Goal: Use online tool/utility

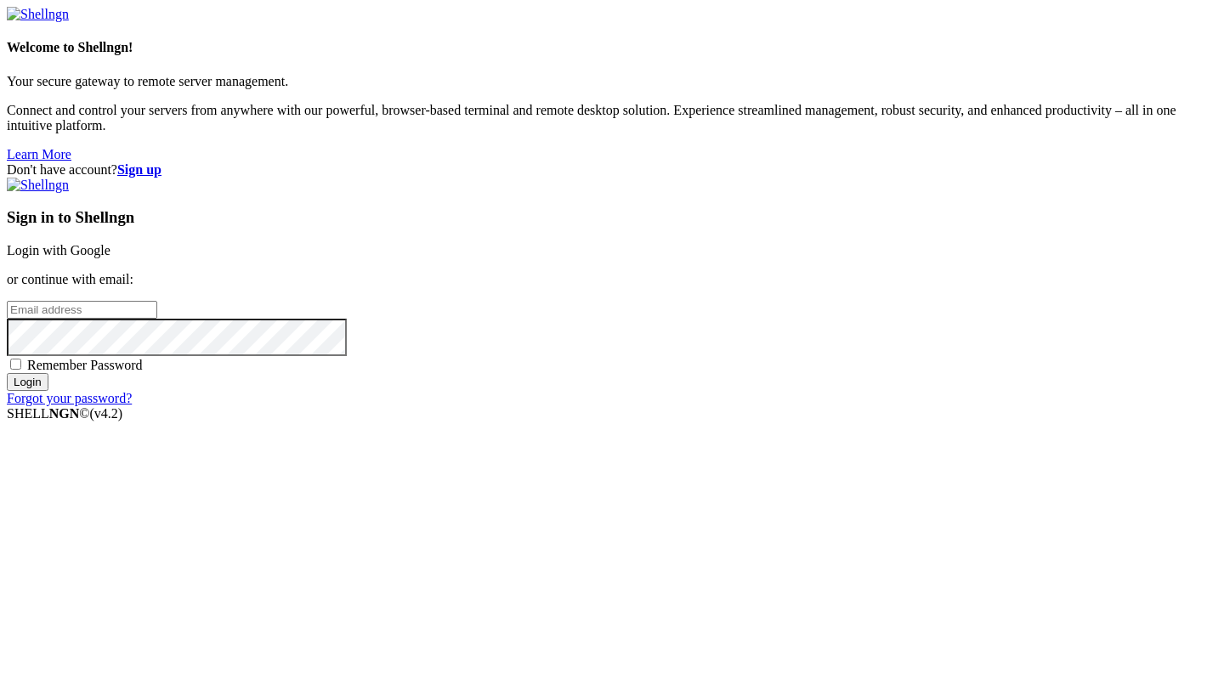
type input "[PERSON_NAME][EMAIL_ADDRESS][DOMAIN_NAME]"
click at [48, 391] on input "Login" at bounding box center [28, 382] width 42 height 18
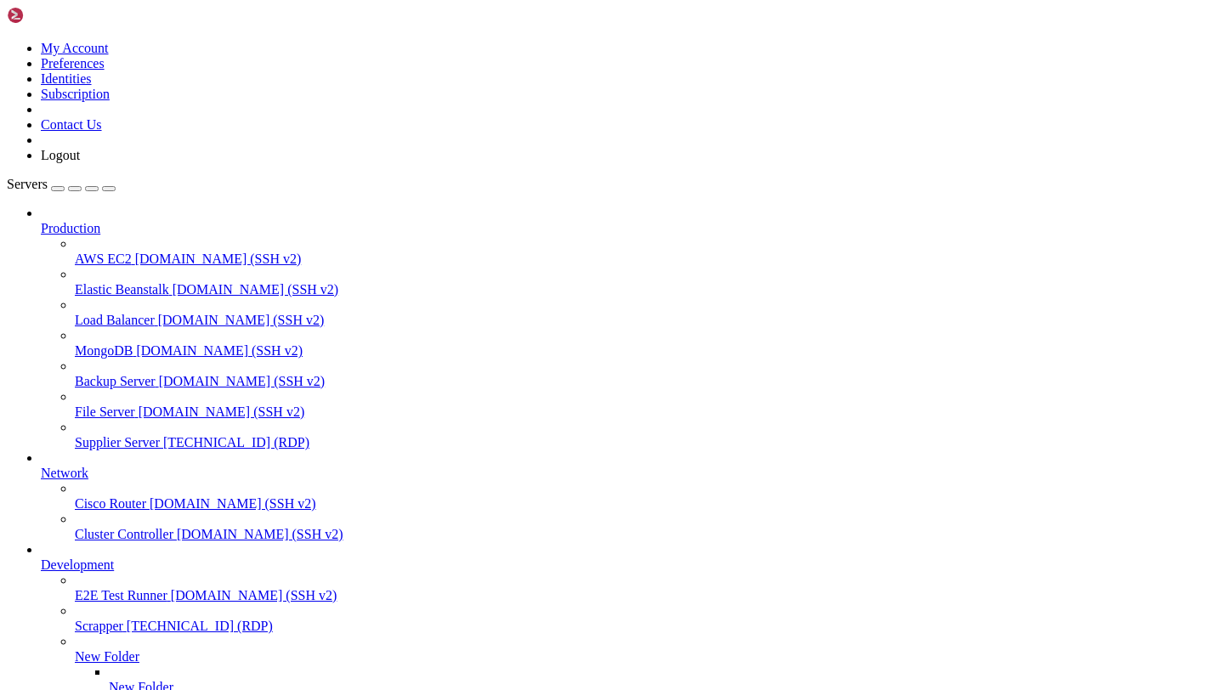
click at [127, 435] on span "Supplier Server" at bounding box center [117, 442] width 85 height 14
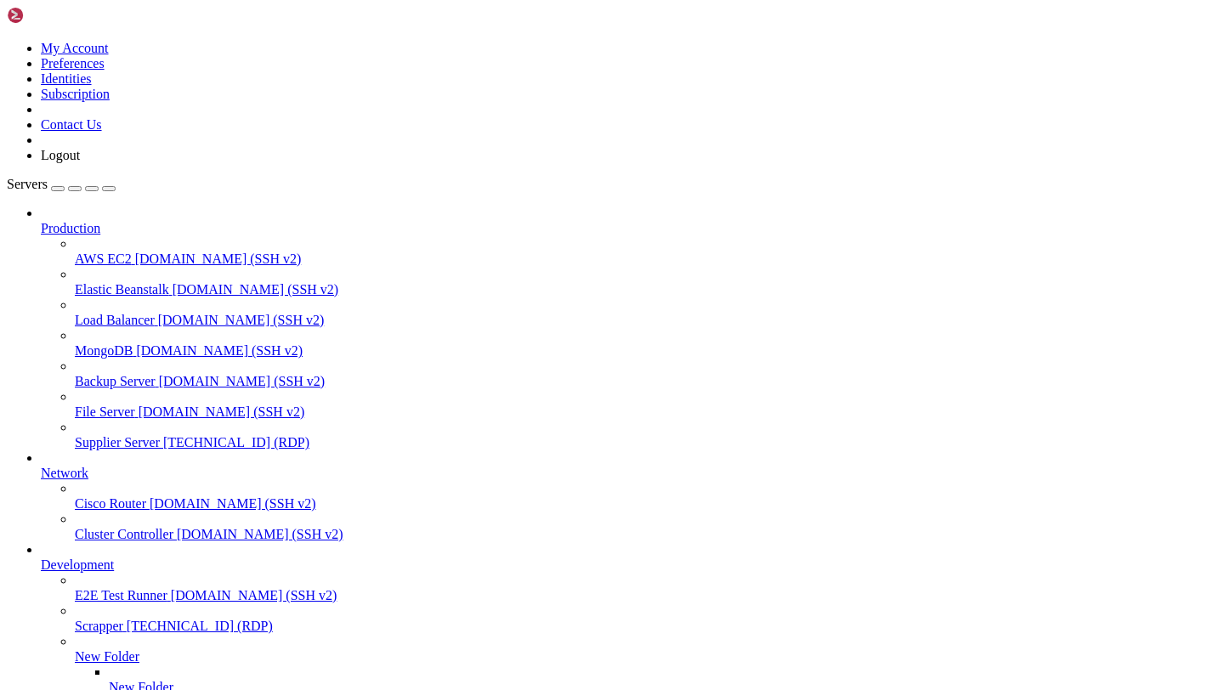
drag, startPoint x: 296, startPoint y: 1175, endPoint x: 197, endPoint y: 1178, distance: 98.6
